Goal: Find specific page/section: Find specific page/section

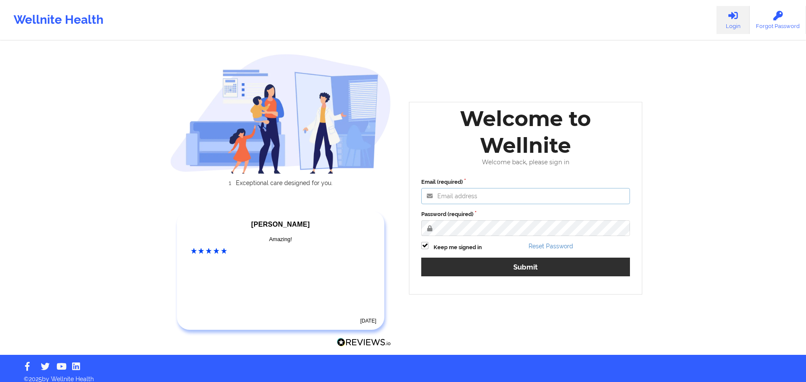
type input "[PERSON_NAME][EMAIL_ADDRESS][DOMAIN_NAME]"
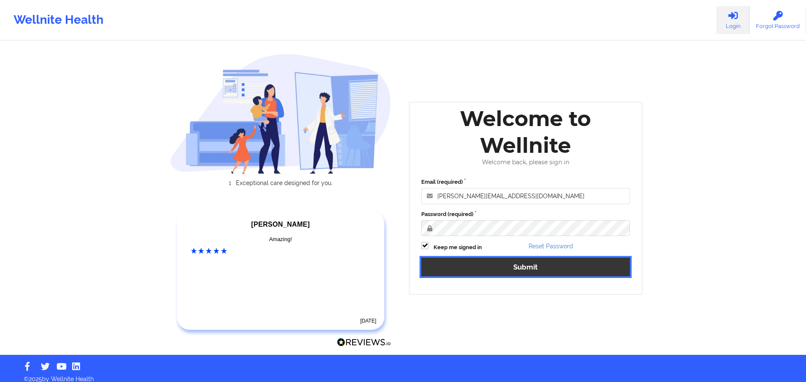
click at [496, 272] on button "Submit" at bounding box center [525, 266] width 209 height 18
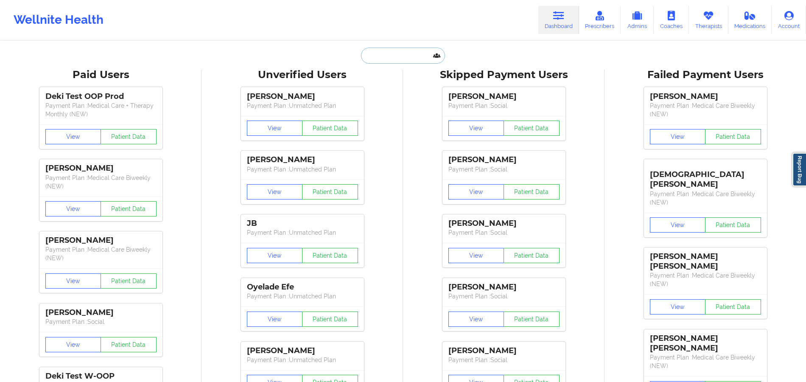
click at [393, 61] on input "text" at bounding box center [403, 56] width 84 height 16
paste input "[PERSON_NAME]"
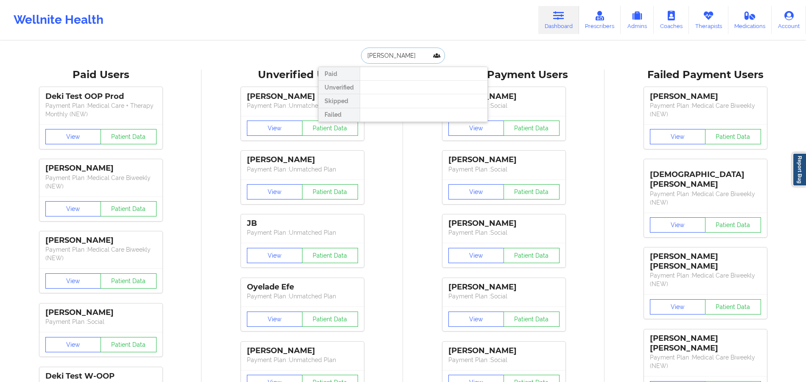
click at [363, 49] on input "[PERSON_NAME]" at bounding box center [403, 56] width 84 height 16
click at [421, 51] on input "[PERSON_NAME]" at bounding box center [403, 56] width 84 height 16
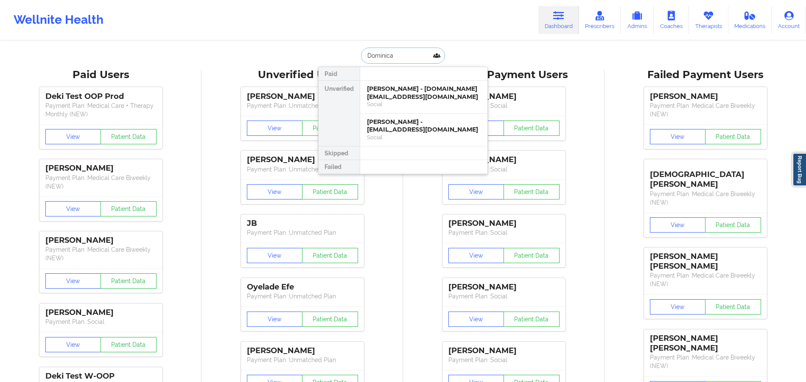
click at [374, 57] on input "Dominica" at bounding box center [403, 56] width 84 height 16
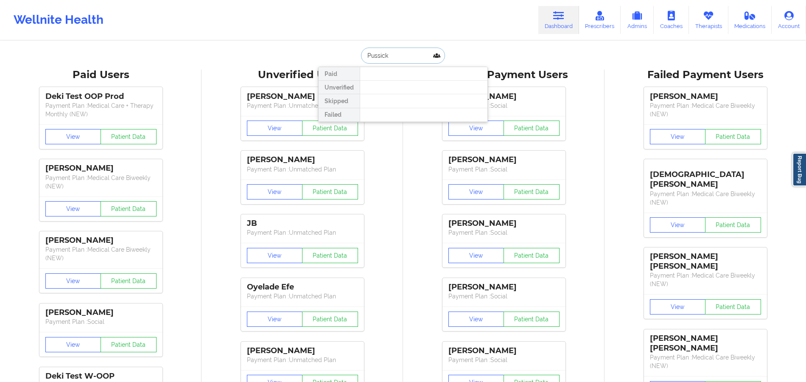
paste input "Hi [PERSON_NAME]"
drag, startPoint x: 372, startPoint y: 53, endPoint x: 355, endPoint y: 53, distance: 17.8
click at [355, 53] on div "Hi [PERSON_NAME] Paid Unverified Skipped Failed" at bounding box center [403, 56] width 170 height 16
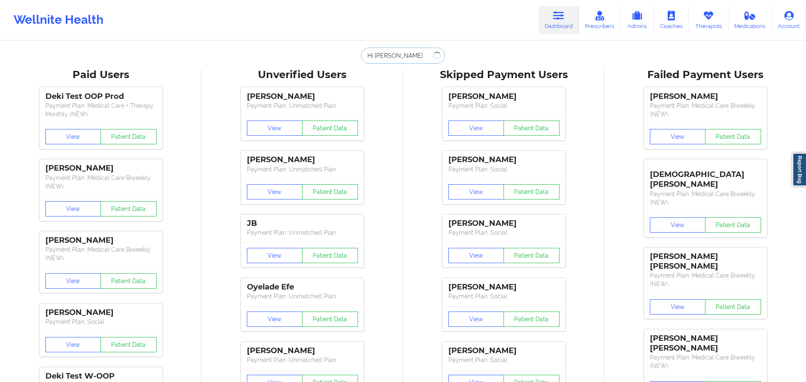
type input "[PERSON_NAME]"
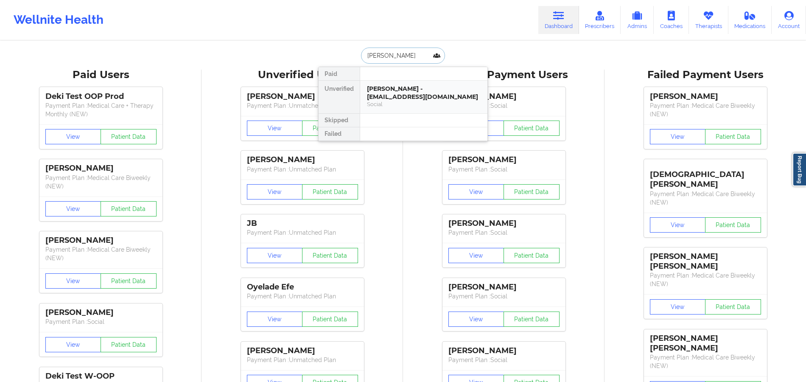
click at [404, 98] on div "[PERSON_NAME] - [EMAIL_ADDRESS][DOMAIN_NAME]" at bounding box center [424, 93] width 114 height 16
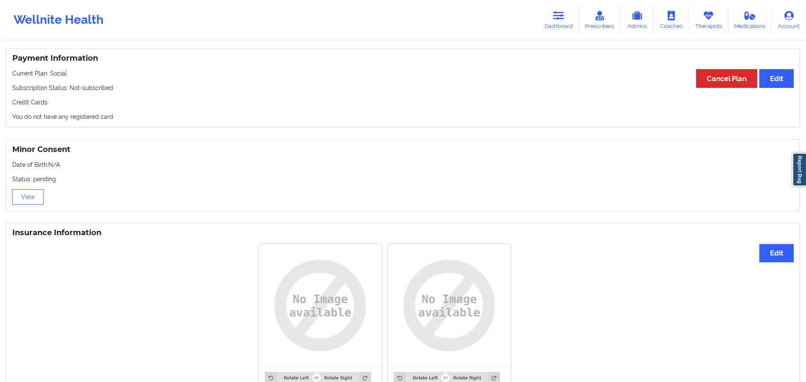
scroll to position [501, 0]
